Goal: Register for event/course

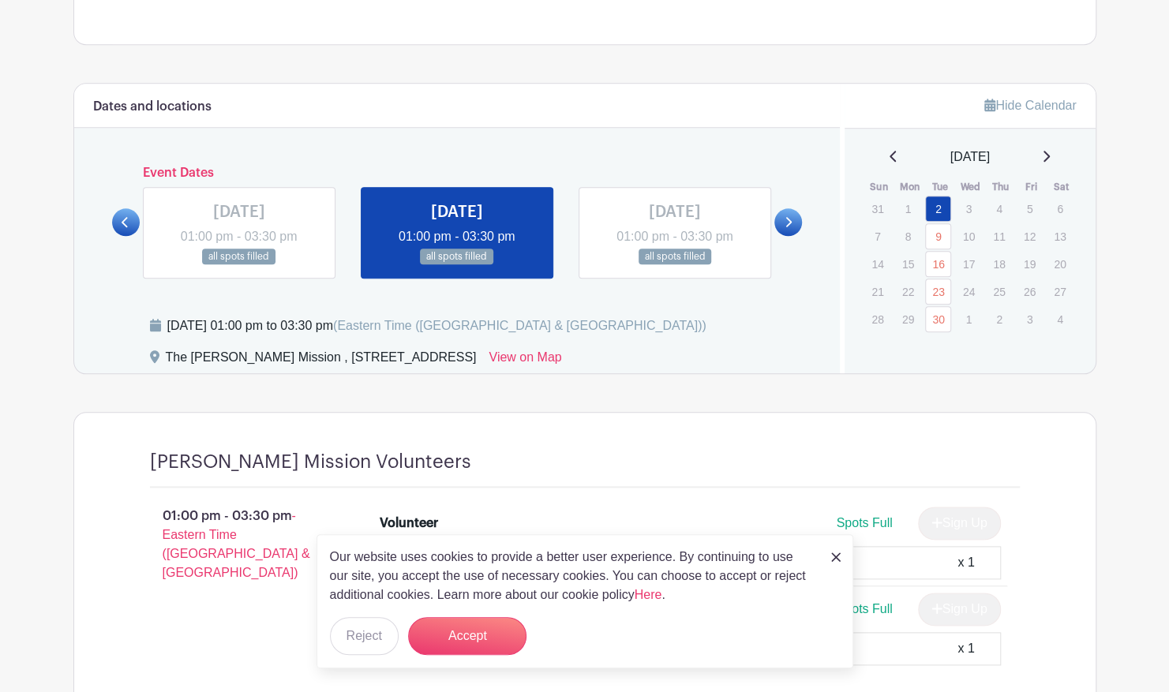
scroll to position [830, 0]
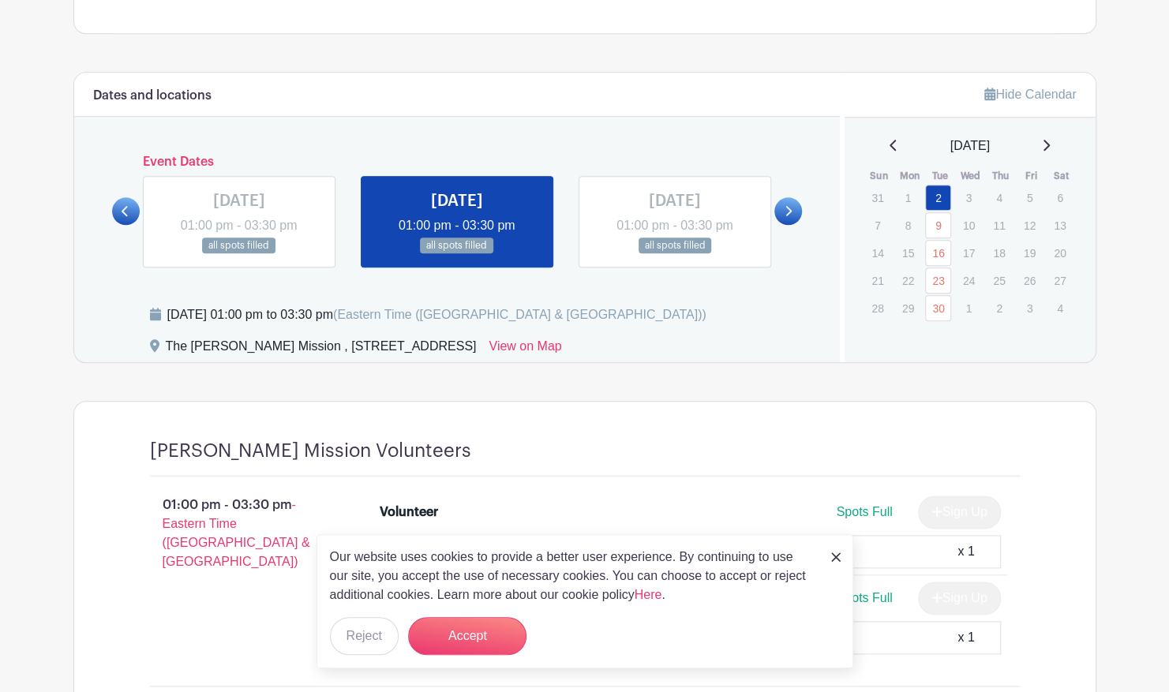
click at [785, 209] on icon at bounding box center [788, 211] width 7 height 12
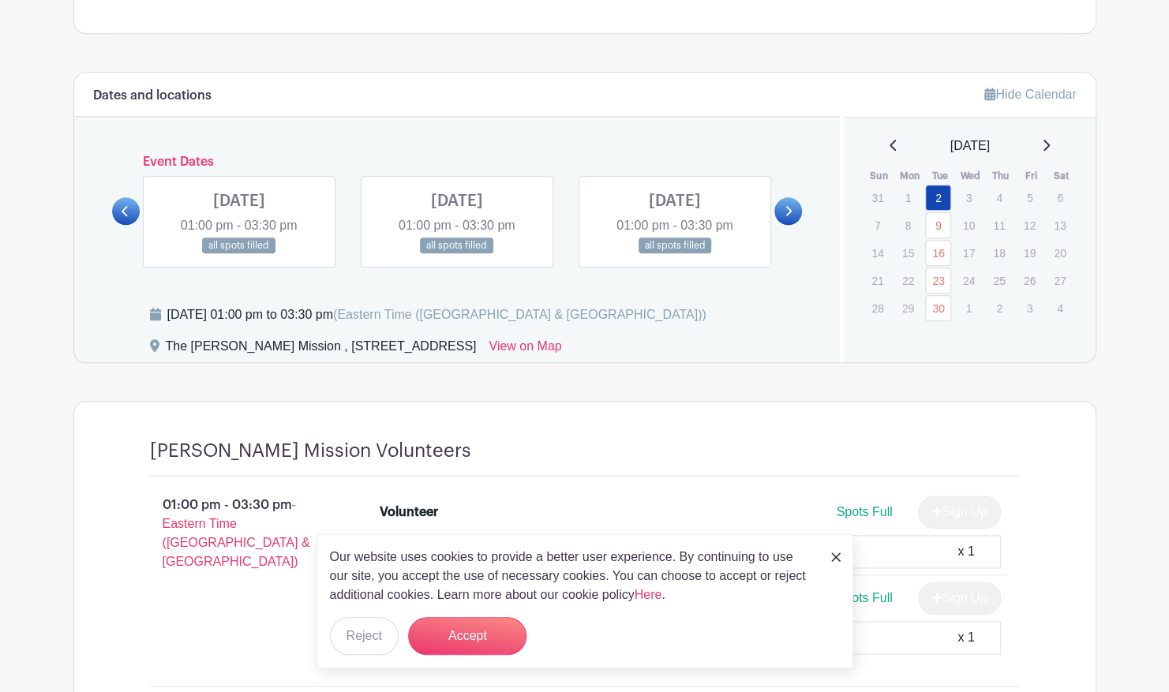
click at [785, 209] on icon at bounding box center [788, 211] width 7 height 12
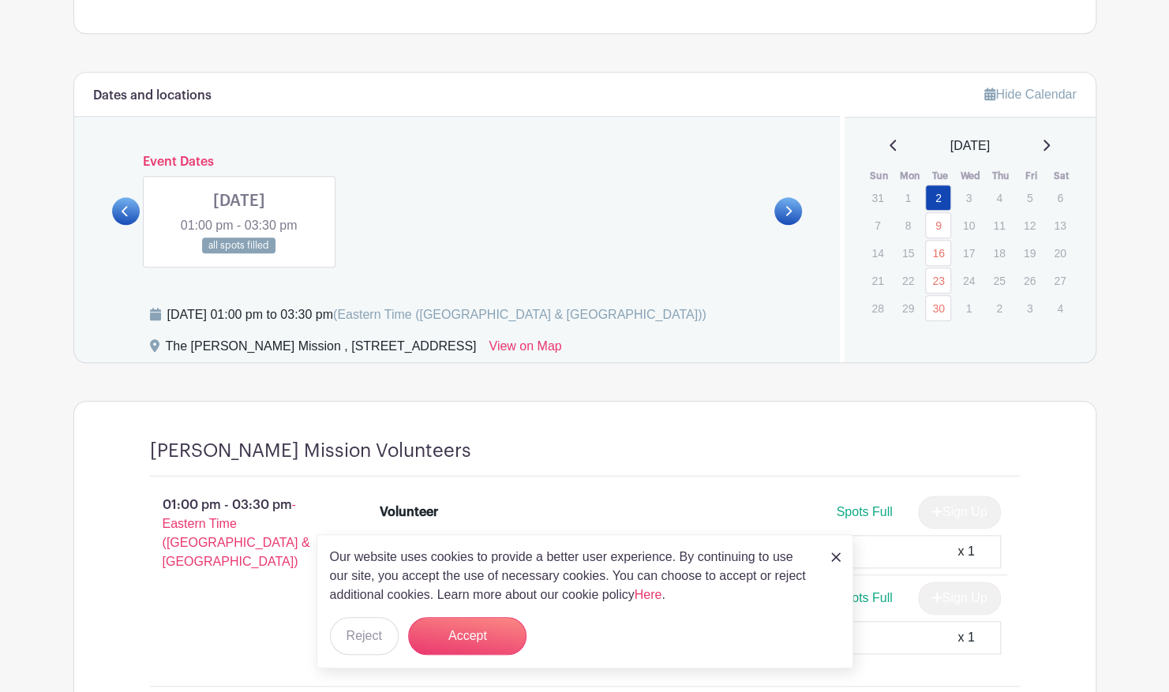
click at [837, 564] on link at bounding box center [835, 556] width 9 height 19
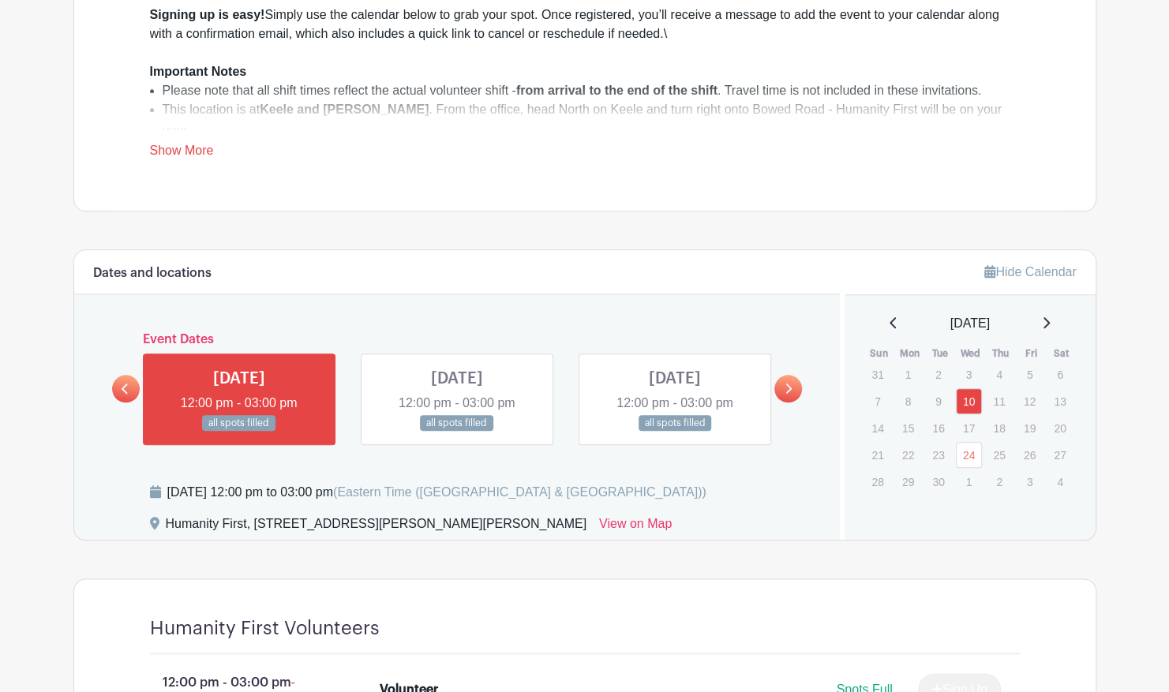
scroll to position [754, 0]
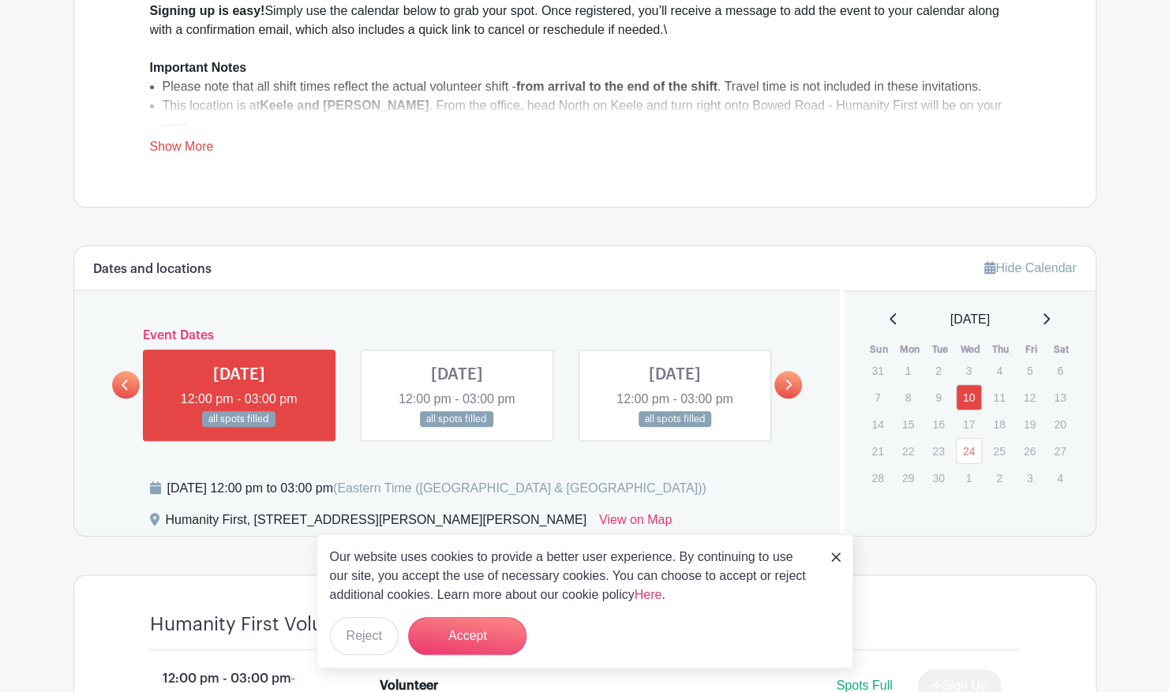
click at [789, 385] on icon at bounding box center [788, 385] width 7 height 12
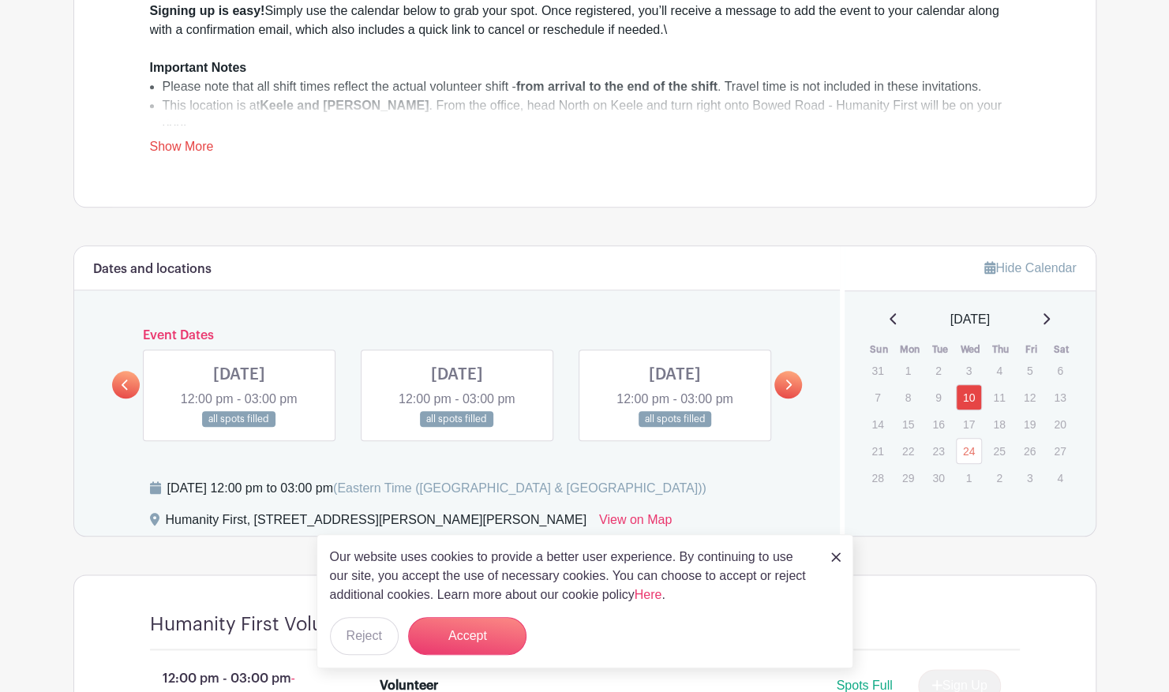
click at [789, 385] on icon at bounding box center [788, 385] width 7 height 12
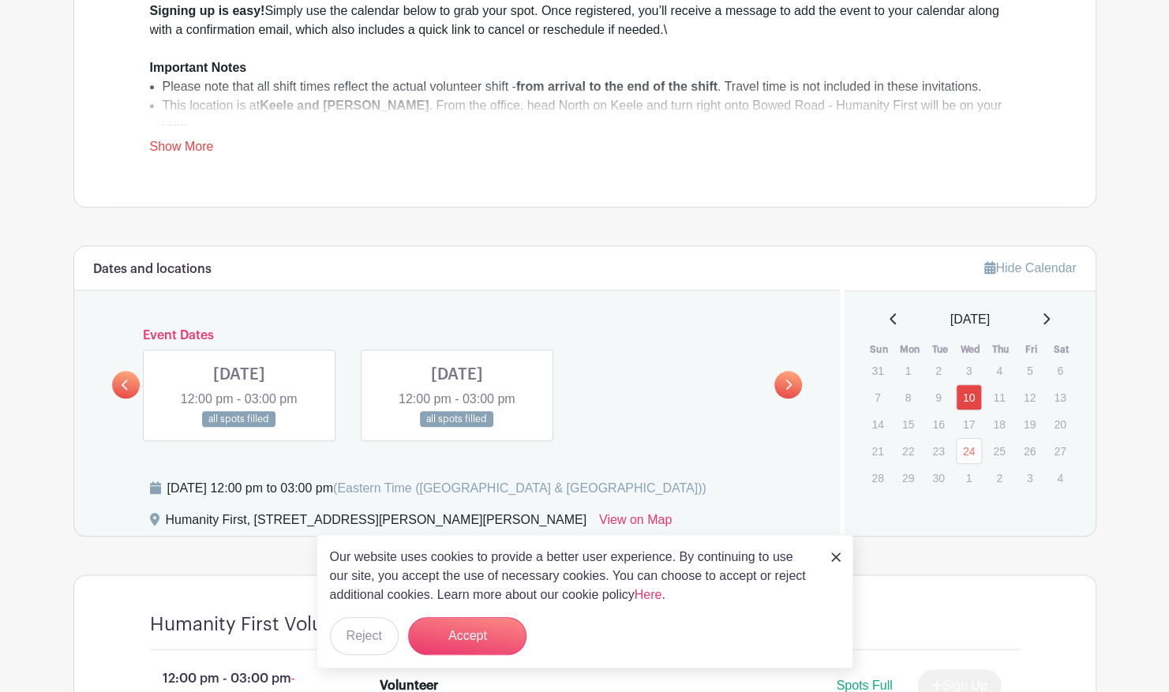
click at [789, 385] on icon at bounding box center [788, 385] width 7 height 12
click at [791, 393] on link at bounding box center [788, 385] width 28 height 28
click at [835, 565] on link at bounding box center [835, 556] width 9 height 19
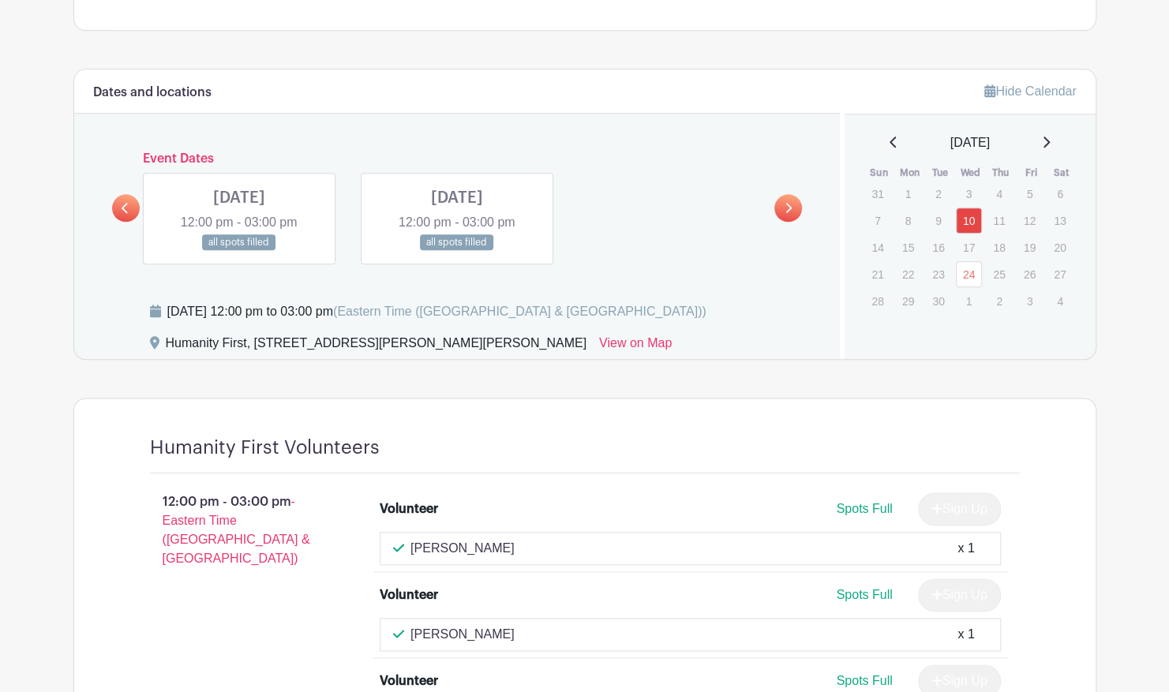
scroll to position [930, 0]
click at [126, 204] on icon at bounding box center [125, 209] width 7 height 12
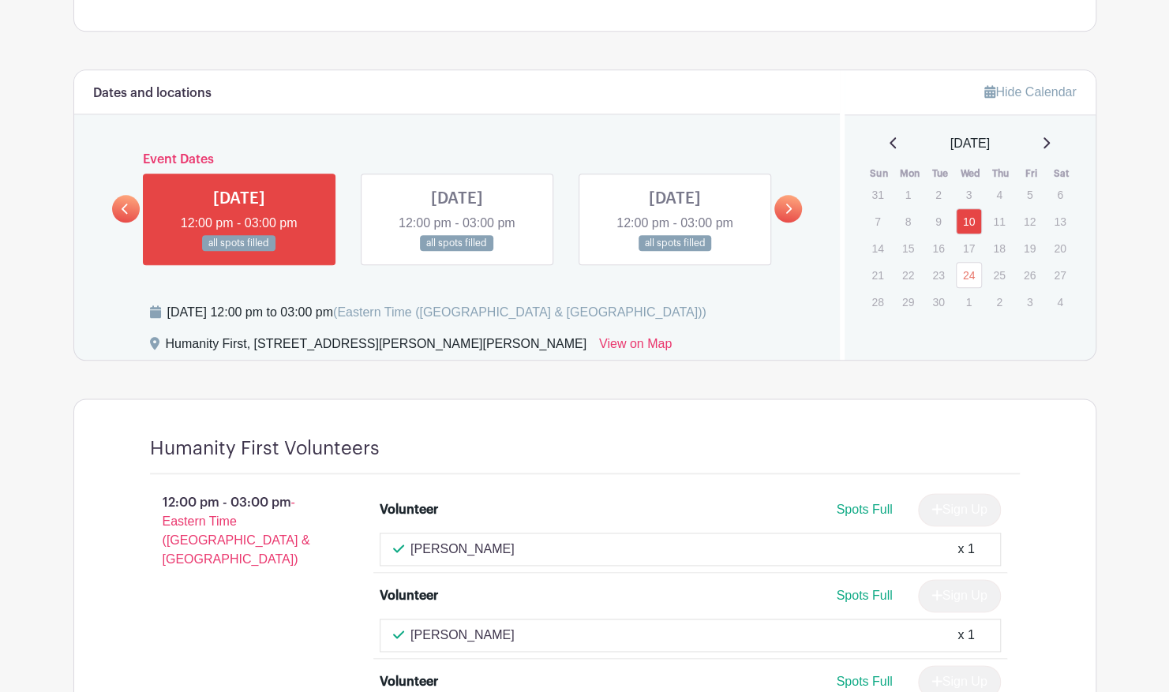
click at [457, 252] on link at bounding box center [457, 252] width 0 height 0
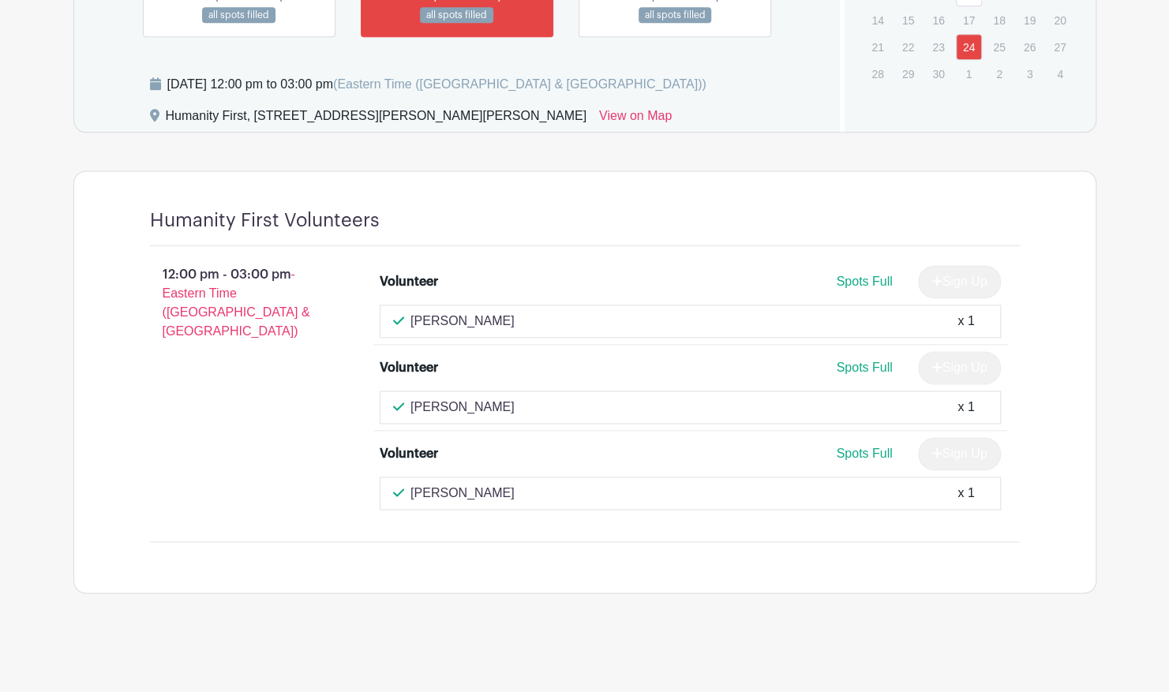
scroll to position [1150, 0]
